Goal: Task Accomplishment & Management: Manage account settings

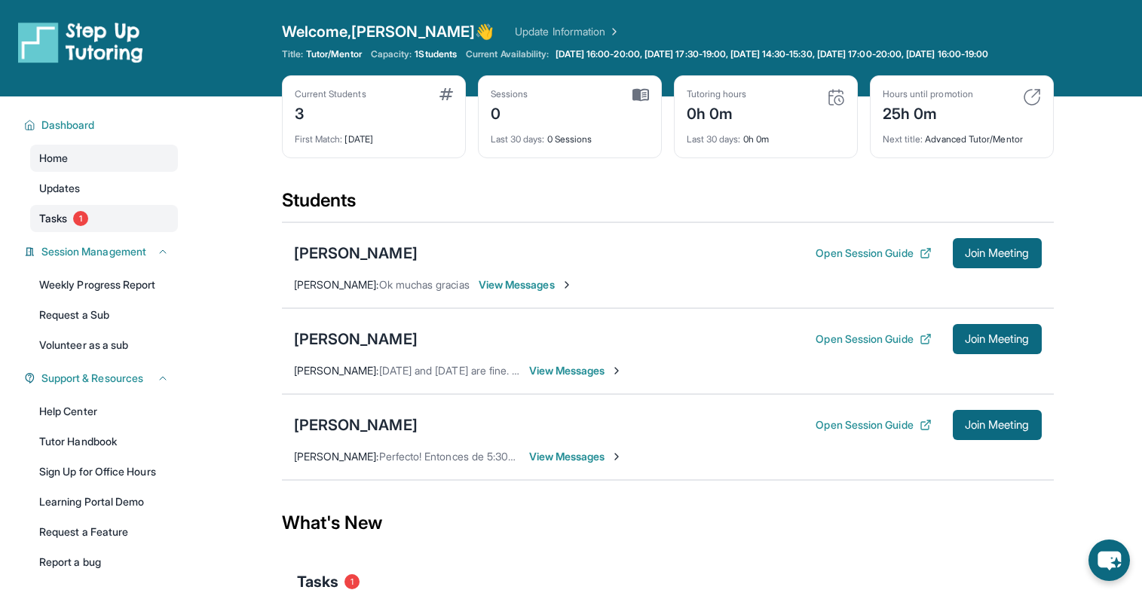
click at [80, 222] on link "Tasks 1" at bounding box center [104, 218] width 148 height 27
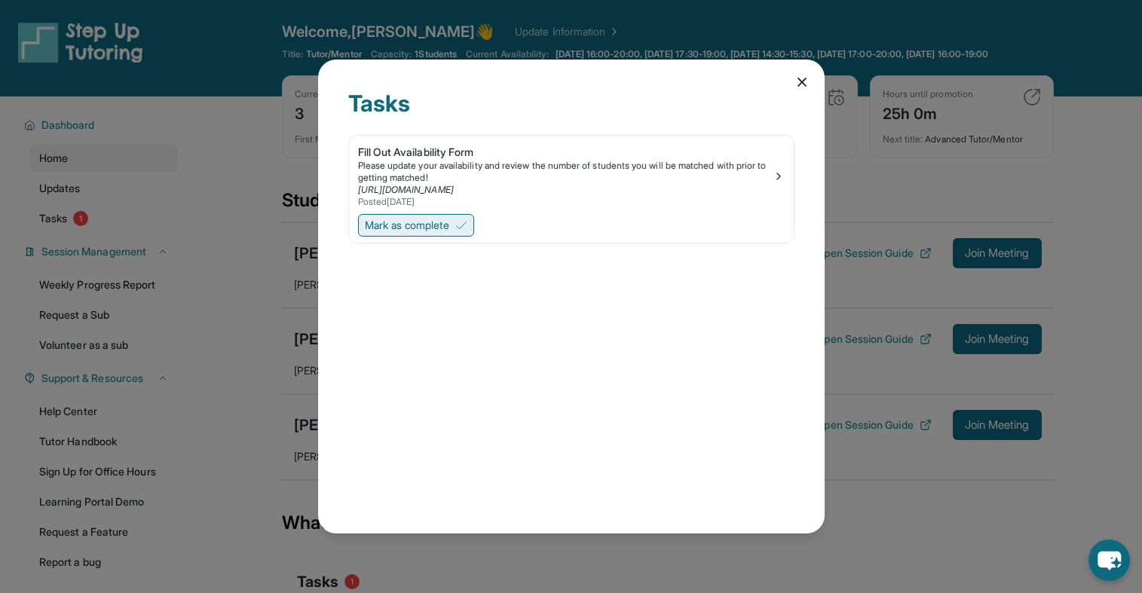
click at [443, 231] on span "Mark as complete" at bounding box center [407, 225] width 84 height 15
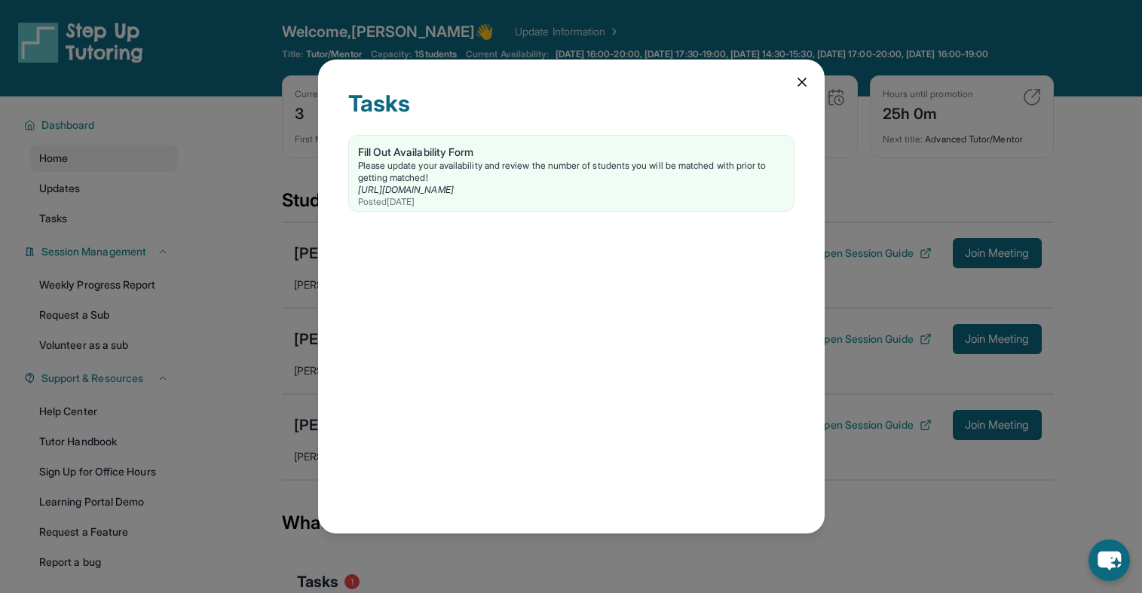
click at [807, 84] on icon at bounding box center [802, 82] width 15 height 15
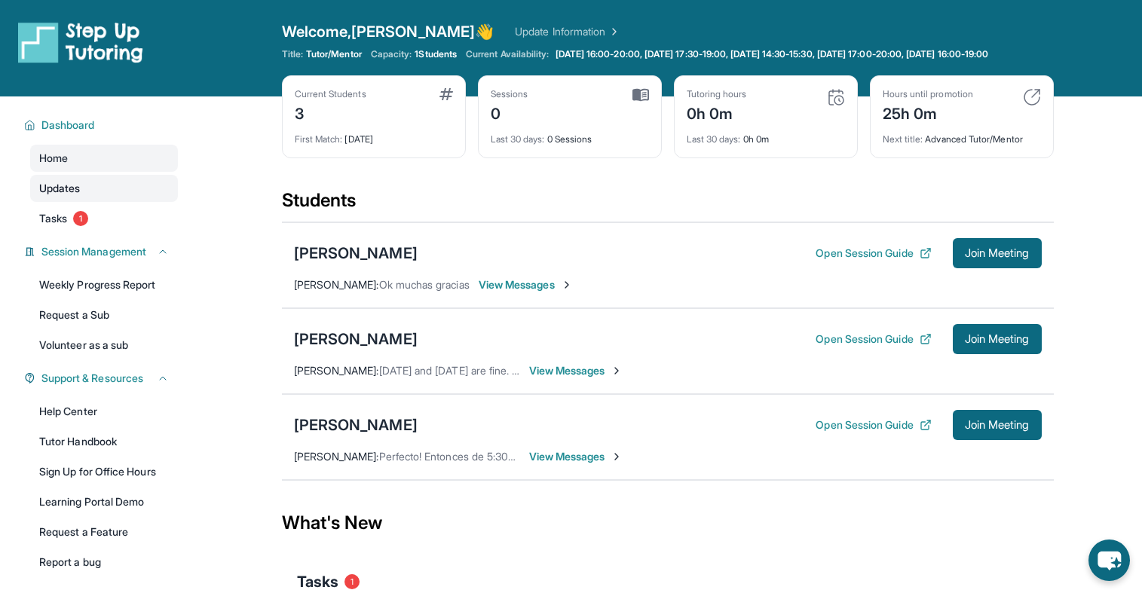
click at [109, 198] on link "Updates" at bounding box center [104, 188] width 148 height 27
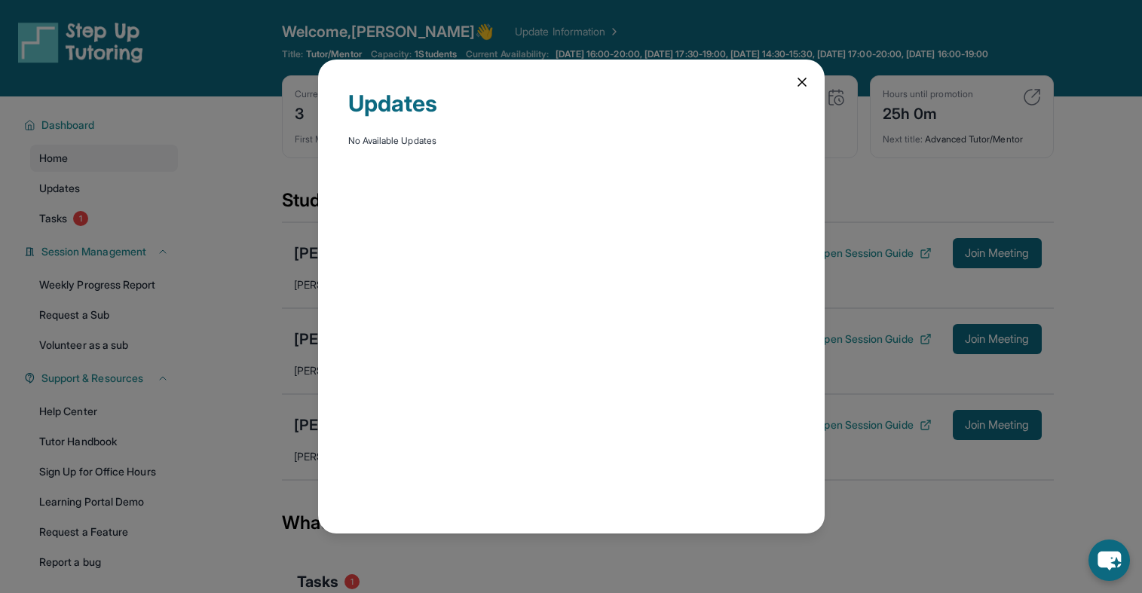
click at [801, 78] on icon at bounding box center [802, 82] width 15 height 15
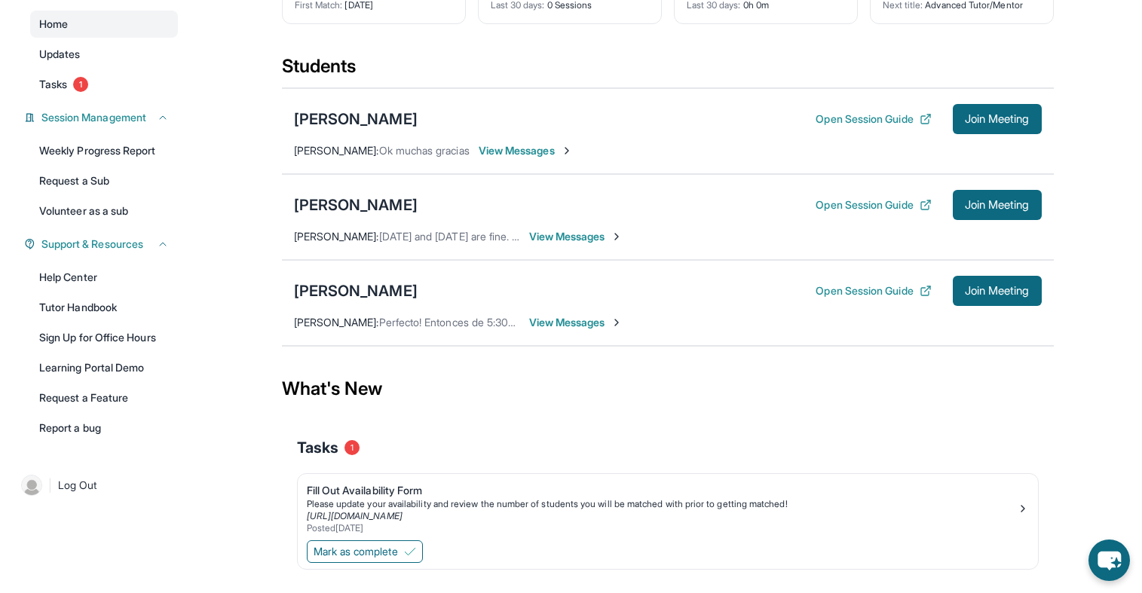
scroll to position [142, 0]
